Goal: Check status

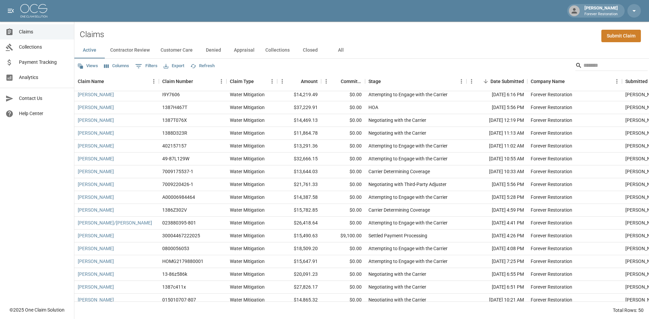
scroll to position [68, 0]
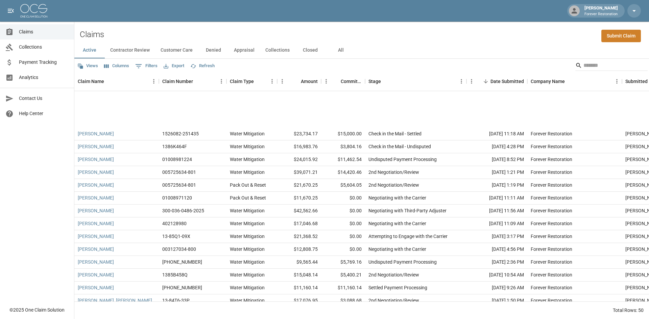
scroll to position [437, 0]
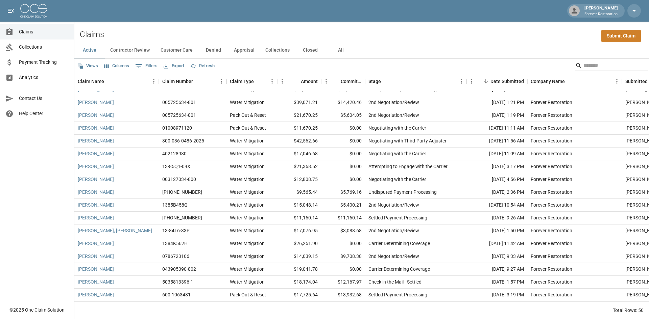
click at [307, 50] on button "Closed" at bounding box center [310, 50] width 30 height 16
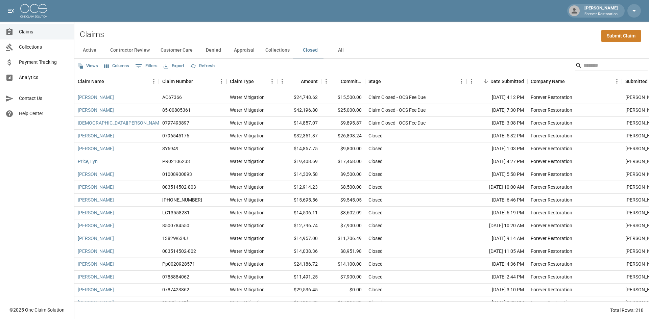
click at [86, 52] on button "Active" at bounding box center [89, 50] width 30 height 16
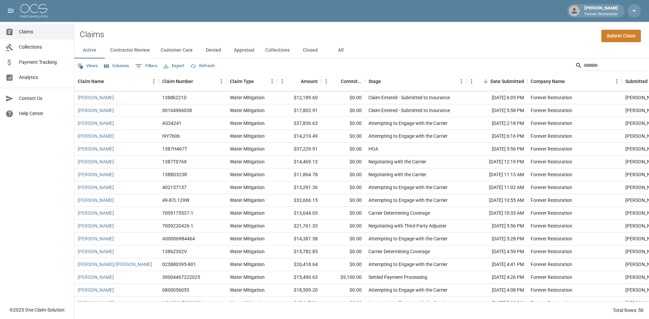
scroll to position [34, 0]
